Goal: Task Accomplishment & Management: Use online tool/utility

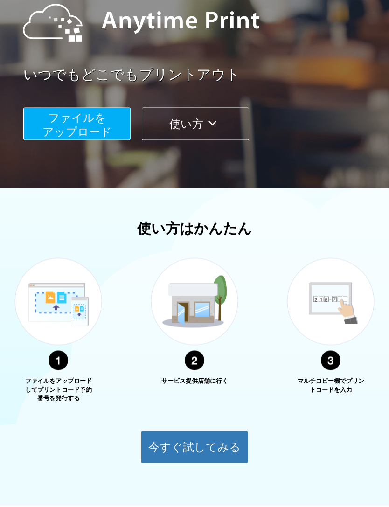
click at [56, 130] on span "ファイルを ​​アップロード" at bounding box center [76, 124] width 69 height 27
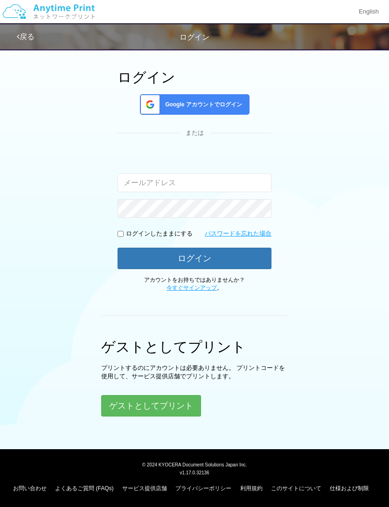
scroll to position [13, 0]
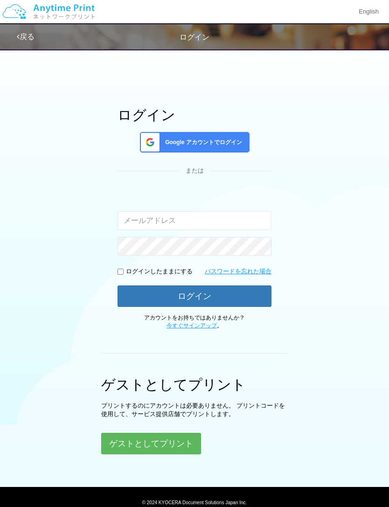
click at [125, 445] on button "ゲストとしてプリント" at bounding box center [151, 443] width 100 height 21
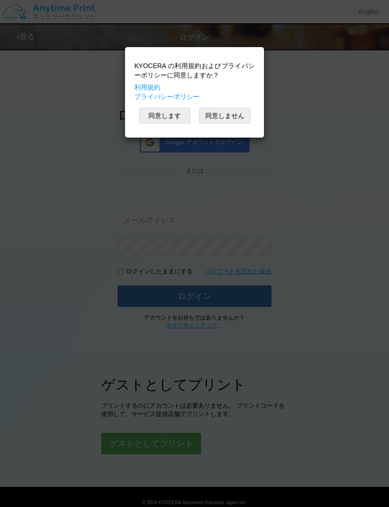
click at [161, 111] on button "同意します" at bounding box center [164, 116] width 51 height 16
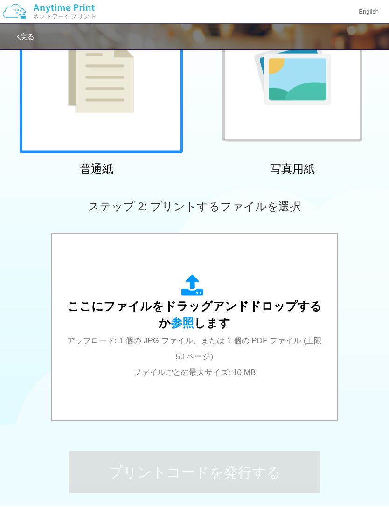
scroll to position [172, 0]
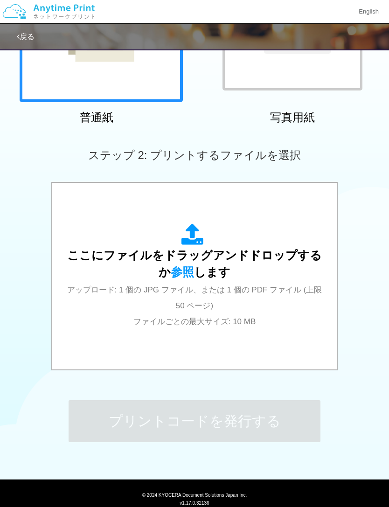
click at [249, 331] on div "ここにファイルをドラッグアンドドロップするか 参照 します アップロード: 1 個の JPG ファイル、または 1 個の PDF ファイル (上限 50 ペー…" at bounding box center [195, 276] width 266 height 168
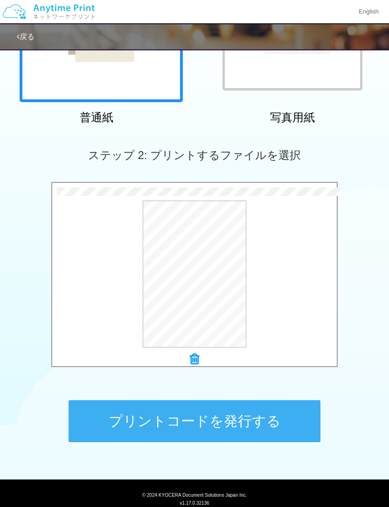
click at [276, 419] on button "プリントコードを発行する" at bounding box center [195, 421] width 252 height 42
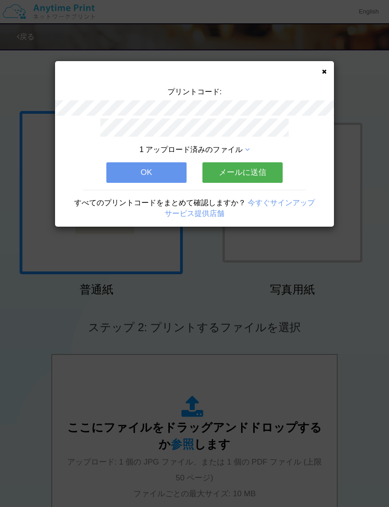
click at [324, 78] on div "プリントコード: 1 アップロード済みのファイル OK メールに送信 すべてのプリントコードをまとめて確認しますか？ 今すぐサインアップ サービス提供店舗" at bounding box center [194, 143] width 279 height 165
click at [318, 70] on div "プリントコード: 1 アップロード済みのファイル OK メールに送信 すべてのプリントコードをまとめて確認しますか？ 今すぐサインアップ サービス提供店舗" at bounding box center [194, 143] width 279 height 165
click at [325, 69] on icon at bounding box center [324, 72] width 5 height 6
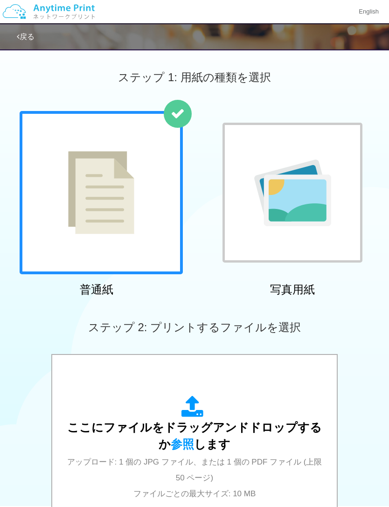
click at [83, 466] on div "ここにファイルをドラッグアンドドロップするか 参照 します アップロード: 1 個の JPG ファイル、または 1 個の PDF ファイル (上限 50 ペー…" at bounding box center [195, 447] width 266 height 105
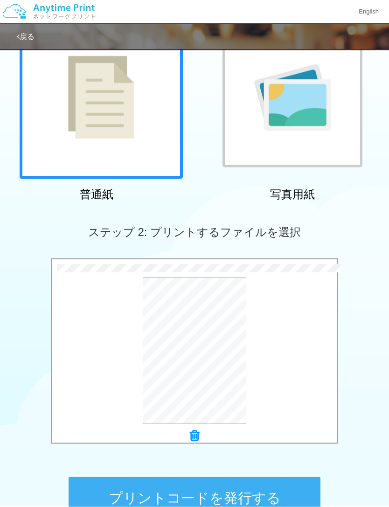
scroll to position [150, 0]
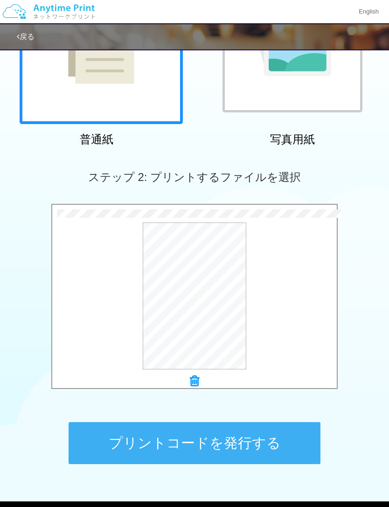
click at [95, 439] on button "プリントコードを発行する" at bounding box center [195, 443] width 252 height 42
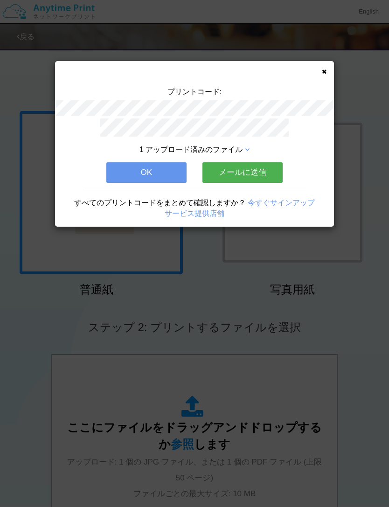
click at [325, 69] on icon at bounding box center [324, 72] width 5 height 6
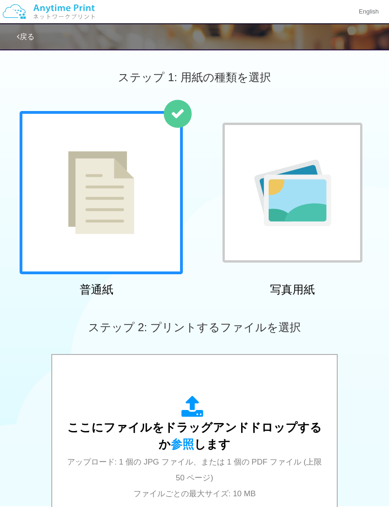
click at [83, 469] on div "ここにファイルをドラッグアンドドロップするか 参照 します アップロード: 1 個の JPG ファイル、または 1 個の PDF ファイル (上限 50 ペー…" at bounding box center [195, 447] width 266 height 105
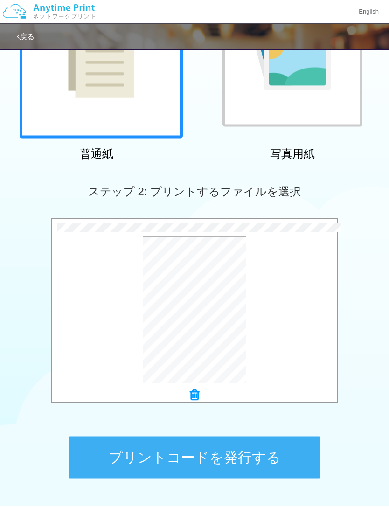
scroll to position [136, 0]
click at [142, 451] on button "プリントコードを発行する" at bounding box center [195, 457] width 252 height 42
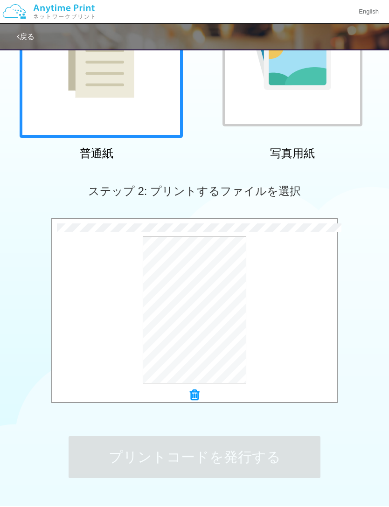
scroll to position [0, 0]
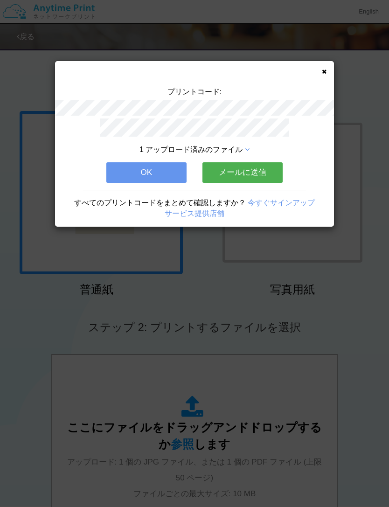
click at [97, 373] on div "プリントコード: 1 アップロード済みのファイル OK メールに送信 すべてのプリントコードをまとめて確認しますか？ 今すぐサインアップ サービス提供店舗" at bounding box center [194, 253] width 389 height 507
click at [91, 303] on div "プリントコード: 1 アップロード済みのファイル OK メールに送信 すべてのプリントコードをまとめて確認しますか？ 今すぐサインアップ サービス提供店舗" at bounding box center [194, 253] width 389 height 507
click at [119, 165] on button "OK" at bounding box center [146, 172] width 80 height 21
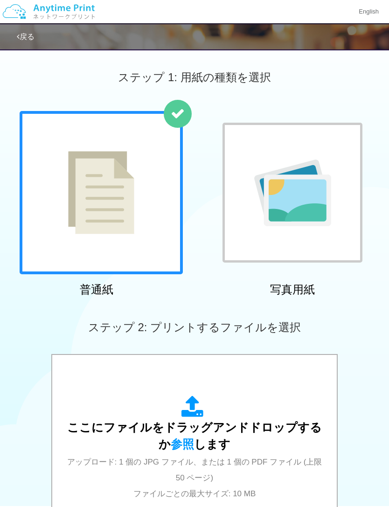
click at [57, 186] on div at bounding box center [101, 192] width 163 height 163
click at [60, 204] on div at bounding box center [101, 192] width 163 height 163
click at [188, 408] on icon at bounding box center [194, 406] width 26 height 23
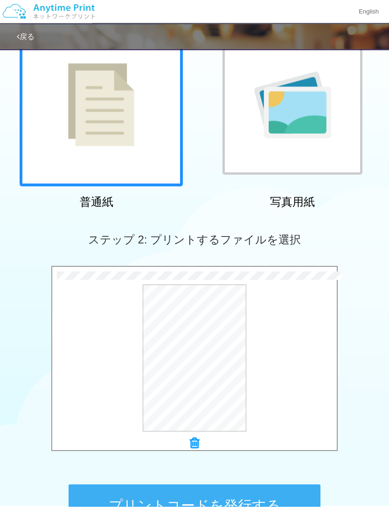
scroll to position [88, 0]
click at [126, 506] on button "プリントコードを発行する" at bounding box center [195, 505] width 252 height 42
